Goal: Task Accomplishment & Management: Manage account settings

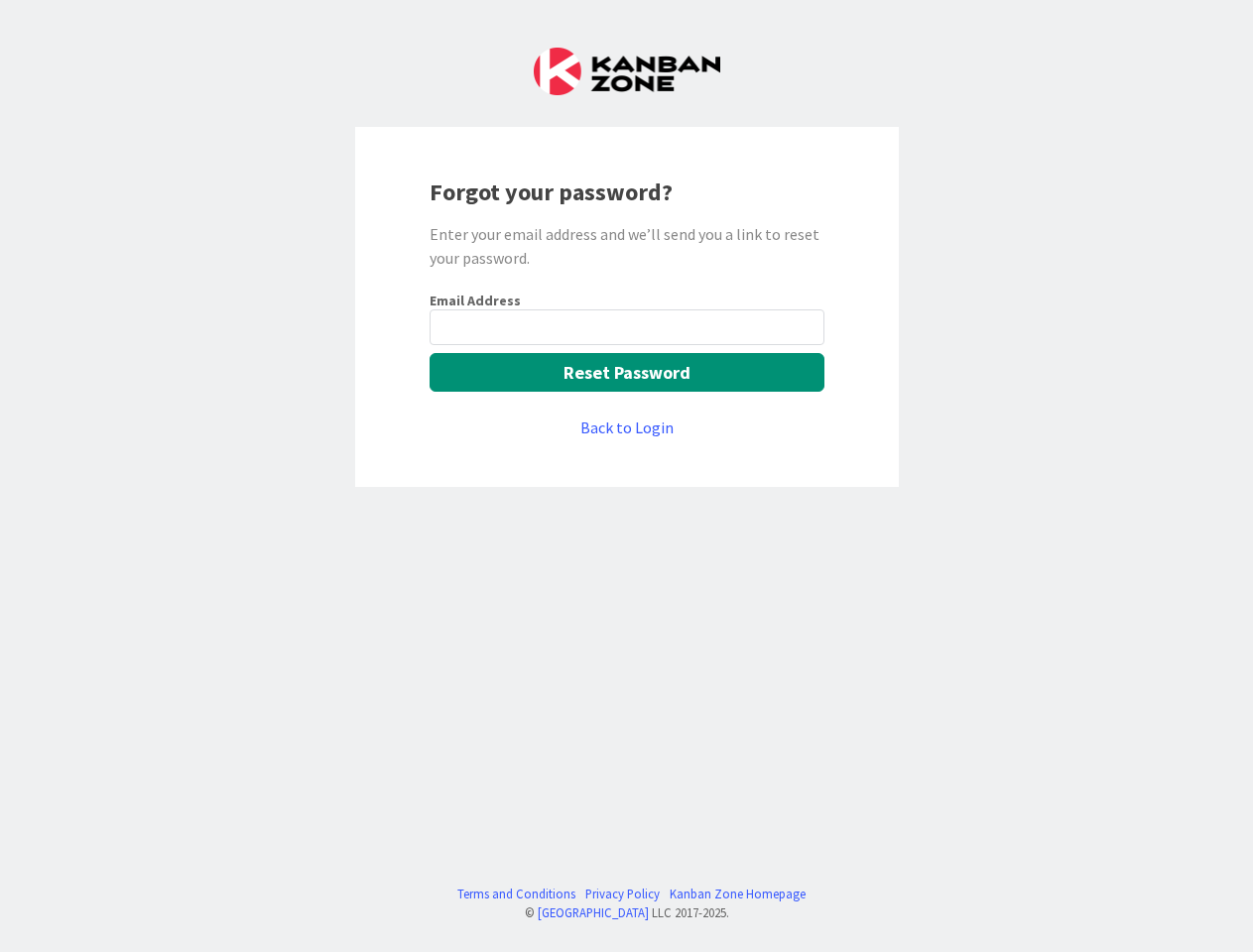
click at [626, 476] on div "Forgot your password? Enter your email address and we’ll send you a link to res…" at bounding box center [626, 307] width 544 height 360
click at [627, 372] on button "Reset Password" at bounding box center [626, 373] width 395 height 39
